Goal: Task Accomplishment & Management: Manage account settings

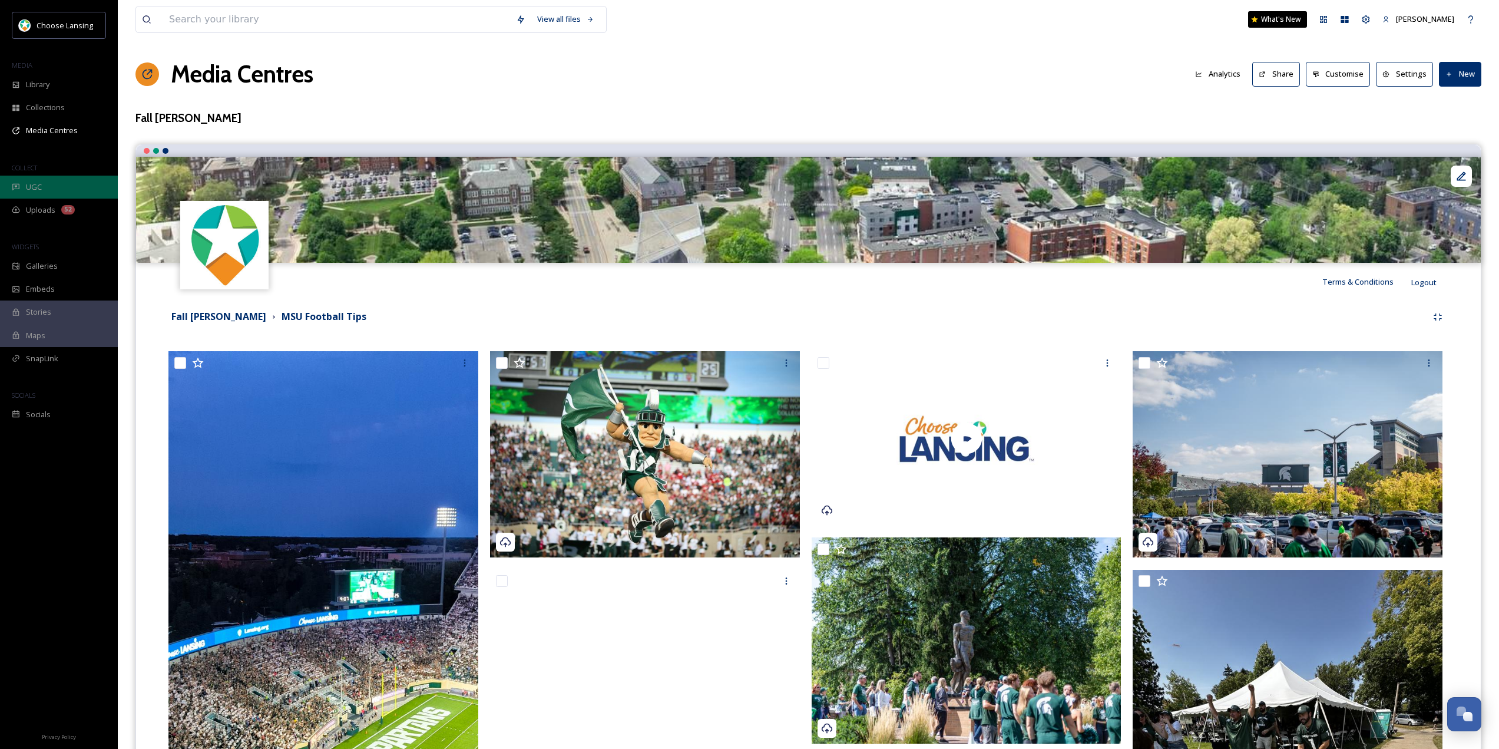
click at [51, 180] on div "UGC" at bounding box center [59, 187] width 118 height 23
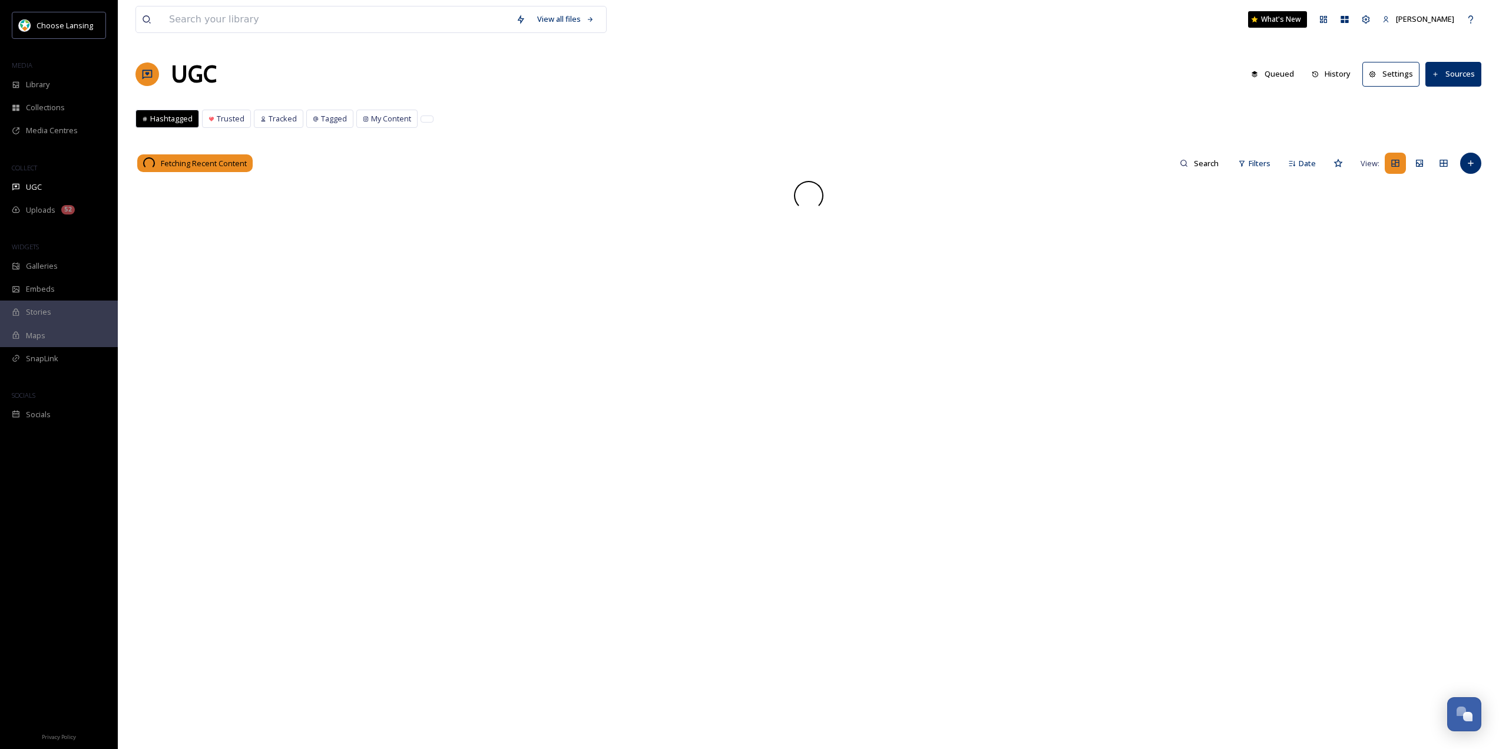
click at [1401, 75] on button "Settings" at bounding box center [1391, 74] width 57 height 24
